Goal: Task Accomplishment & Management: Use online tool/utility

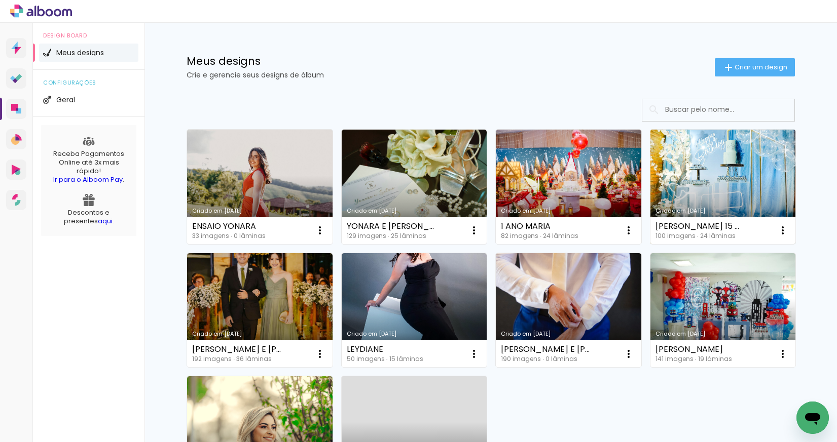
click at [684, 164] on link "Criado em [DATE]" at bounding box center [722, 187] width 145 height 115
